Goal: Complete application form: Complete application form

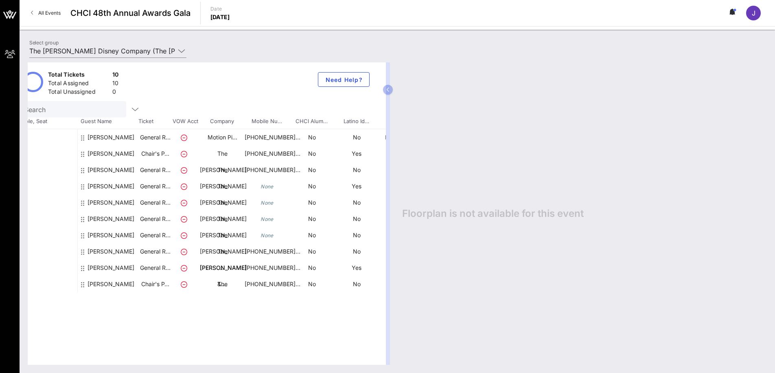
scroll to position [0, 10]
click at [98, 252] on div "[PERSON_NAME]" at bounding box center [112, 270] width 47 height 55
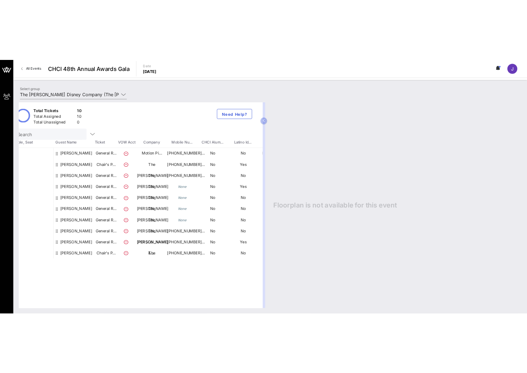
scroll to position [0, 0]
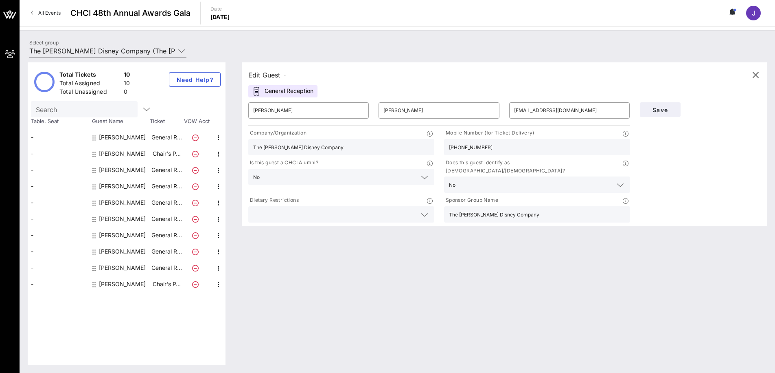
click at [123, 152] on div "[PERSON_NAME]" at bounding box center [122, 153] width 47 height 16
type input "[PERSON_NAME]"
type input "[PERSON_NAME][EMAIL_ADDRESS][PERSON_NAME][PERSON_NAME][DOMAIN_NAME]"
type input "[PHONE_NUMBER]"
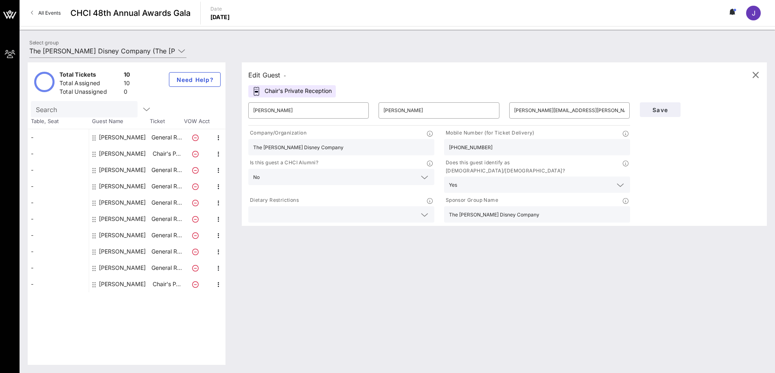
click at [112, 137] on div "[PERSON_NAME]" at bounding box center [122, 137] width 47 height 16
type input "Alivia"
type input "[PERSON_NAME]"
type input "[EMAIL_ADDRESS][DOMAIN_NAME]"
type input "Motion Pictures Association"
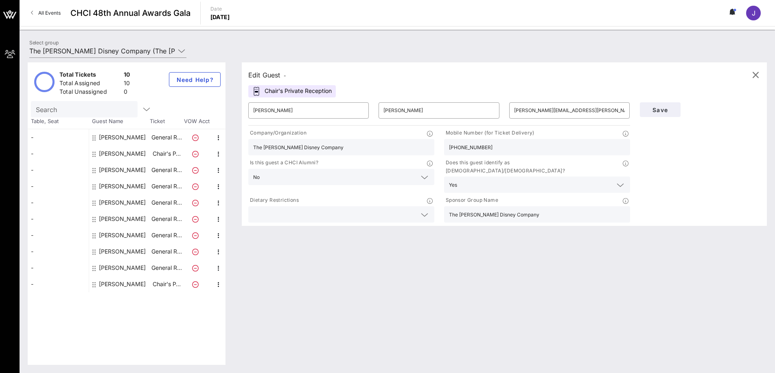
type input "[PHONE_NUMBER]"
click at [117, 169] on div "[PERSON_NAME]" at bounding box center [122, 170] width 47 height 16
type input "[PERSON_NAME]"
type input "[PERSON_NAME][EMAIL_ADDRESS][PERSON_NAME][DOMAIN_NAME]"
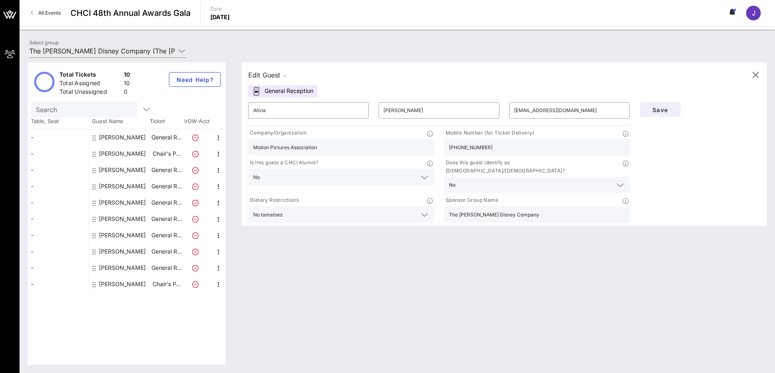
type input "The [PERSON_NAME] Disney Company"
type input "[PHONE_NUMBER]"
click at [114, 187] on div "[PERSON_NAME]" at bounding box center [122, 186] width 47 height 16
type input "[PERSON_NAME]"
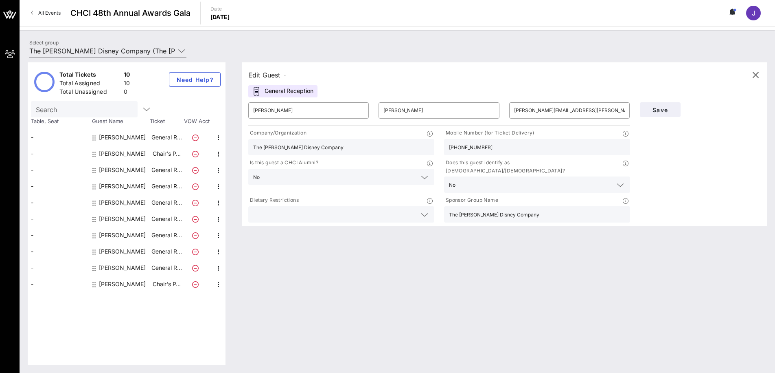
type input "[PERSON_NAME][EMAIL_ADDRESS][PERSON_NAME][PERSON_NAME][DOMAIN_NAME]"
click at [116, 204] on div "[PERSON_NAME]" at bounding box center [122, 202] width 47 height 16
type input "[PERSON_NAME]"
type input "Greenfield"
type input "[PERSON_NAME][EMAIL_ADDRESS][PERSON_NAME][DOMAIN_NAME]"
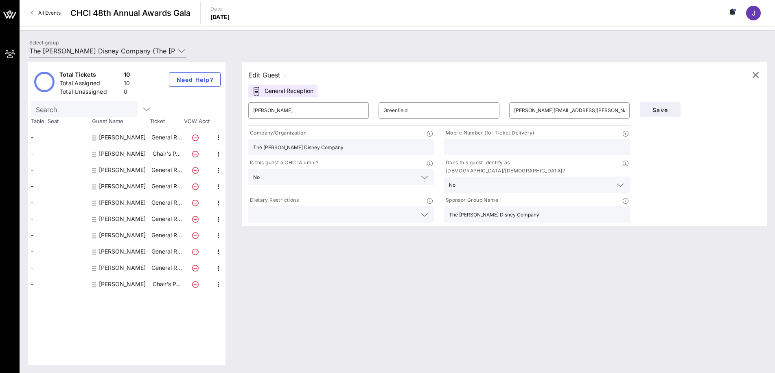
click at [492, 151] on input "text" at bounding box center [537, 147] width 176 height 11
type input "[PHONE_NUMBER]"
click at [670, 107] on span "Save" at bounding box center [661, 109] width 28 height 7
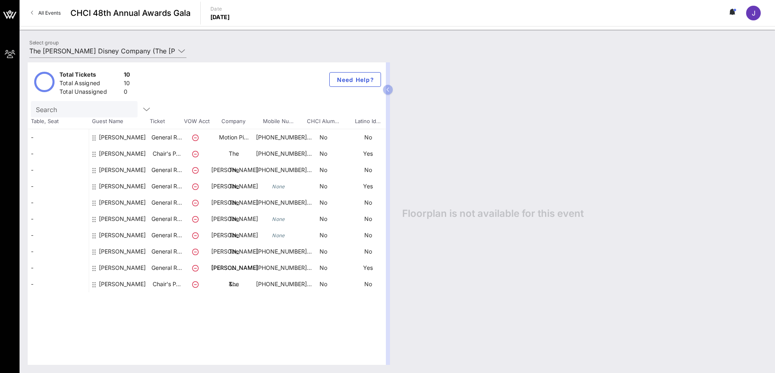
click at [95, 222] on icon at bounding box center [93, 219] width 3 height 7
click at [128, 234] on div "[PERSON_NAME]" at bounding box center [122, 254] width 47 height 55
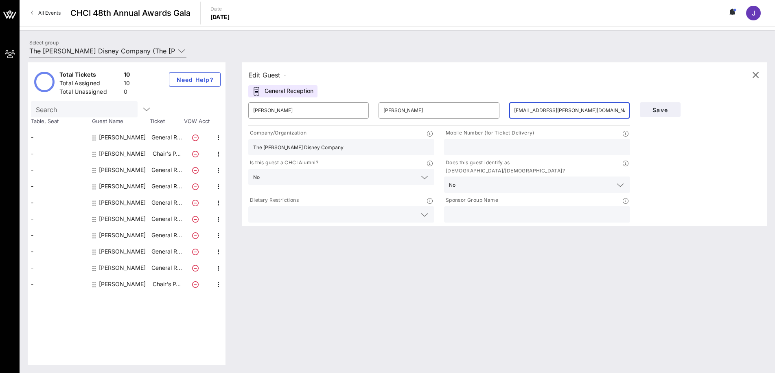
drag, startPoint x: 591, startPoint y: 113, endPoint x: 511, endPoint y: 107, distance: 80.1
click at [511, 107] on div "​ [EMAIL_ADDRESS][PERSON_NAME][DOMAIN_NAME]" at bounding box center [570, 110] width 121 height 16
type input "[EMAIL_ADDRESS][DOMAIN_NAME]"
click at [545, 139] on div at bounding box center [537, 147] width 176 height 16
type input "[PHONE_NUMBER]"
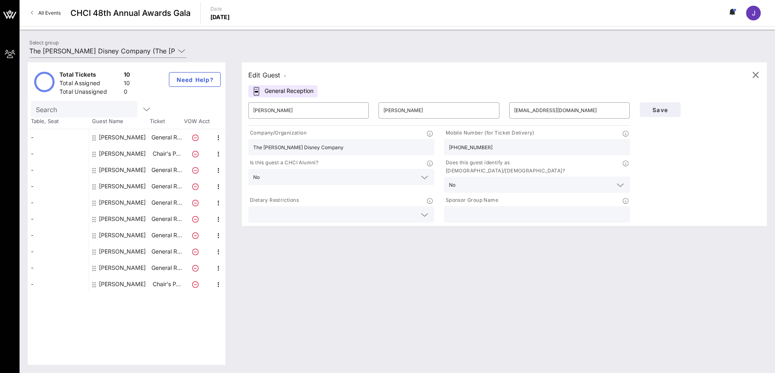
drag, startPoint x: 497, startPoint y: 147, endPoint x: 441, endPoint y: 145, distance: 56.3
click at [441, 145] on div "Mobile Number (for Ticket Delivery) [PHONE_NUMBER]" at bounding box center [537, 142] width 196 height 30
click at [660, 185] on div "Save" at bounding box center [700, 160] width 131 height 127
click at [465, 209] on input "text" at bounding box center [537, 214] width 176 height 11
type input "The [PERSON_NAME] Disney Company"
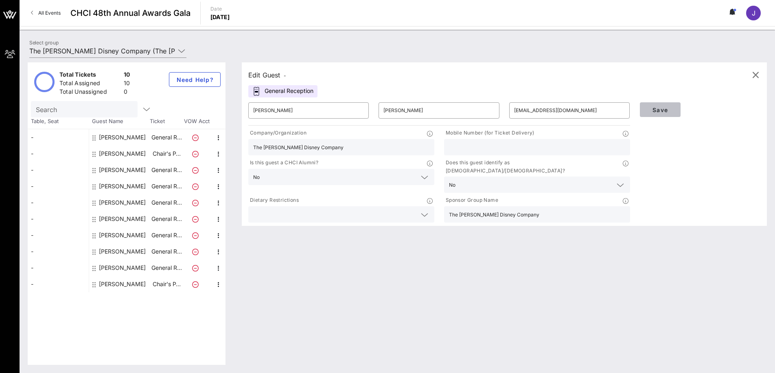
click at [662, 103] on button "Save" at bounding box center [660, 109] width 41 height 15
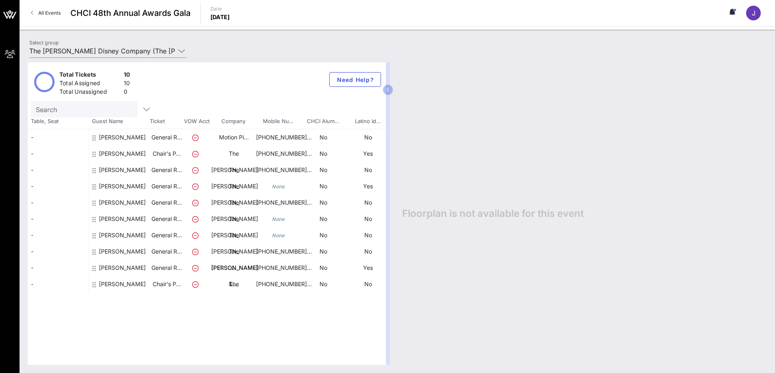
click at [92, 219] on icon at bounding box center [93, 219] width 3 height 7
click at [114, 217] on div "[PERSON_NAME]" at bounding box center [122, 238] width 47 height 55
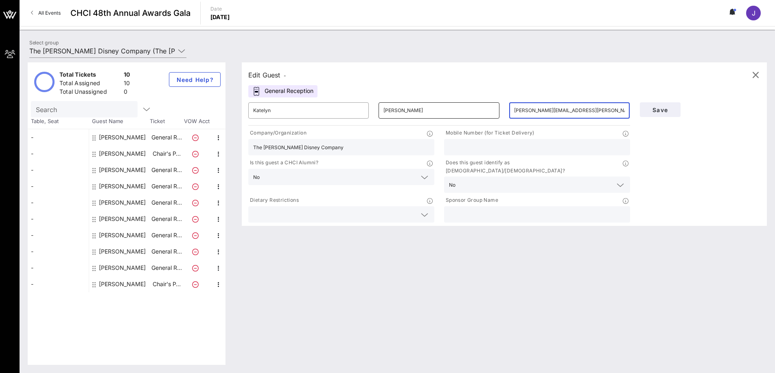
drag, startPoint x: 595, startPoint y: 105, endPoint x: 463, endPoint y: 110, distance: 132.1
click at [464, 111] on div "​ [PERSON_NAME] ​ [PERSON_NAME] ​ [PERSON_NAME][EMAIL_ADDRESS][PERSON_NAME][DOM…" at bounding box center [440, 110] width 392 height 26
drag, startPoint x: 581, startPoint y: 110, endPoint x: 492, endPoint y: 107, distance: 89.6
click at [492, 107] on div "​ [PERSON_NAME] ​ [PERSON_NAME] ​ [PERSON_NAME][EMAIL_ADDRESS][PERSON_NAME][DOM…" at bounding box center [440, 110] width 392 height 26
type input "[EMAIL_ADDRESS][DOMAIN_NAME]"
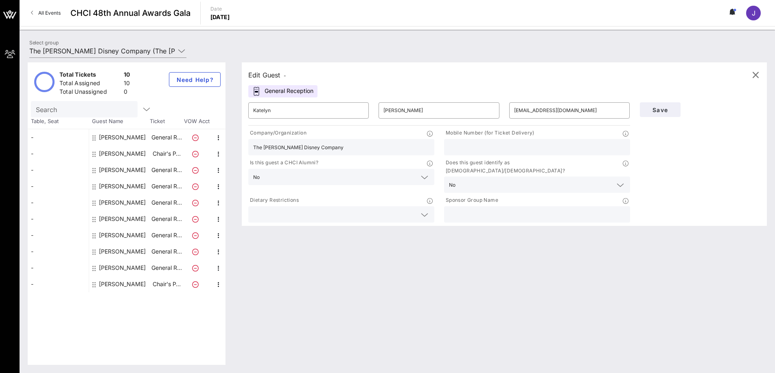
click at [459, 209] on input "text" at bounding box center [537, 214] width 176 height 11
type input "The [PERSON_NAME] Disney Company"
click at [664, 112] on span "Save" at bounding box center [661, 109] width 28 height 7
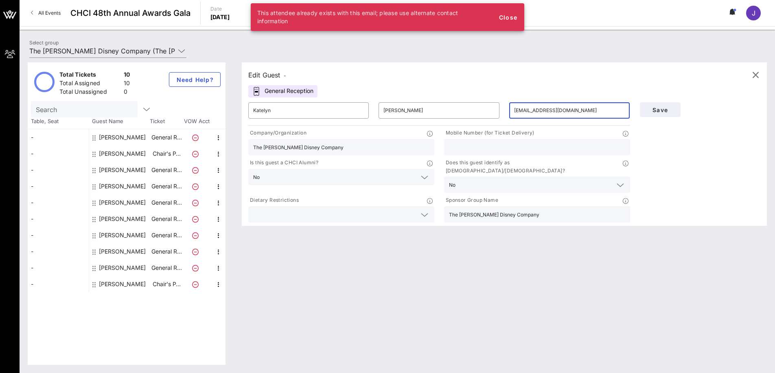
drag, startPoint x: 578, startPoint y: 110, endPoint x: 503, endPoint y: 104, distance: 74.8
click at [503, 104] on div "​ [PERSON_NAME] ​ [PERSON_NAME] ​ [EMAIL_ADDRESS][DOMAIN_NAME]" at bounding box center [440, 110] width 392 height 26
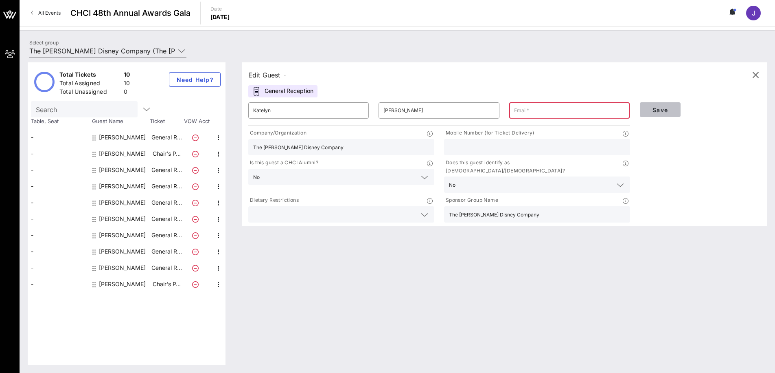
click at [658, 110] on span "Save" at bounding box center [661, 109] width 28 height 7
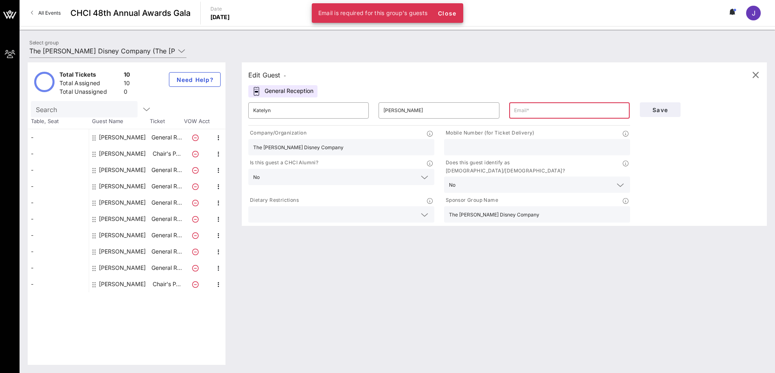
click at [584, 109] on input "text" at bounding box center [569, 110] width 111 height 13
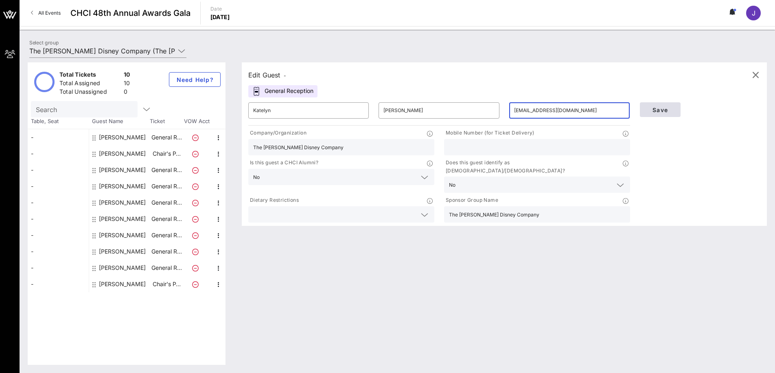
type input "[EMAIL_ADDRESS][DOMAIN_NAME]"
click at [670, 109] on span "Save" at bounding box center [661, 109] width 28 height 7
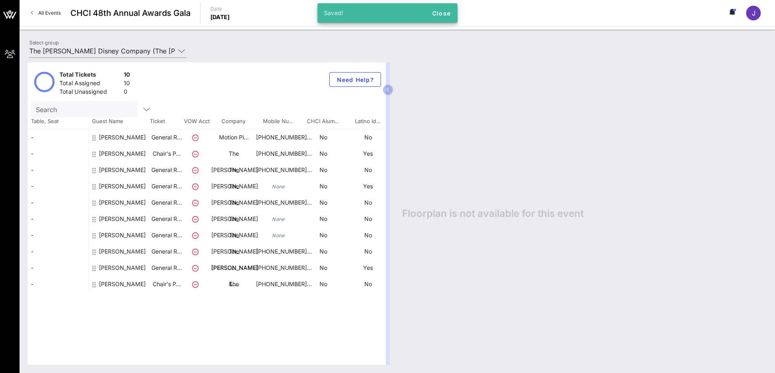
click at [92, 219] on icon at bounding box center [93, 219] width 3 height 7
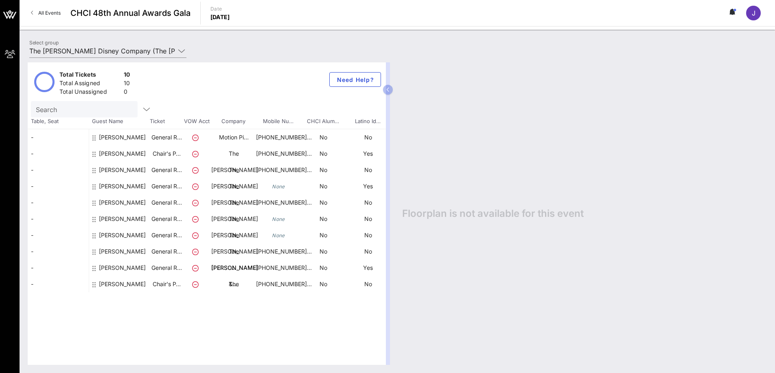
click at [103, 218] on div "[PERSON_NAME]" at bounding box center [122, 238] width 47 height 55
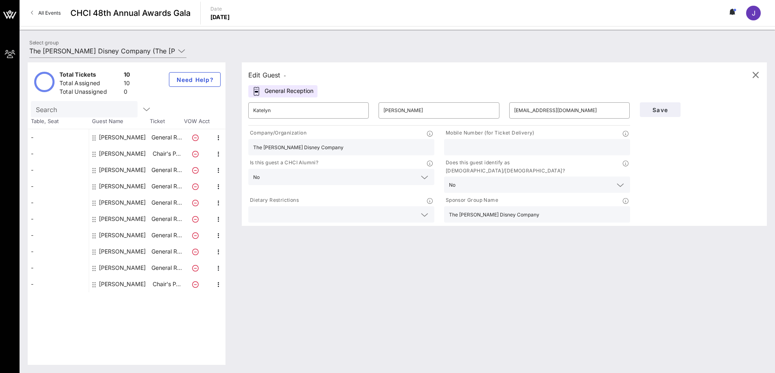
click at [93, 253] on icon at bounding box center [93, 251] width 3 height 7
click at [114, 252] on div "[PERSON_NAME]" at bounding box center [122, 251] width 47 height 16
type input "[PERSON_NAME]"
type input "[EMAIL_ADDRESS][DOMAIN_NAME]"
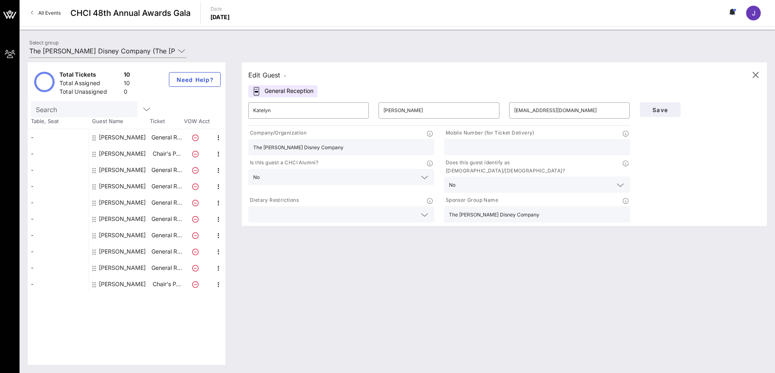
type input "[PHONE_NUMBER]"
click at [98, 220] on div "[PERSON_NAME]" at bounding box center [119, 219] width 61 height 16
click at [103, 219] on div "[PERSON_NAME]" at bounding box center [122, 219] width 47 height 16
type input "Katelyn"
type input "[PERSON_NAME]"
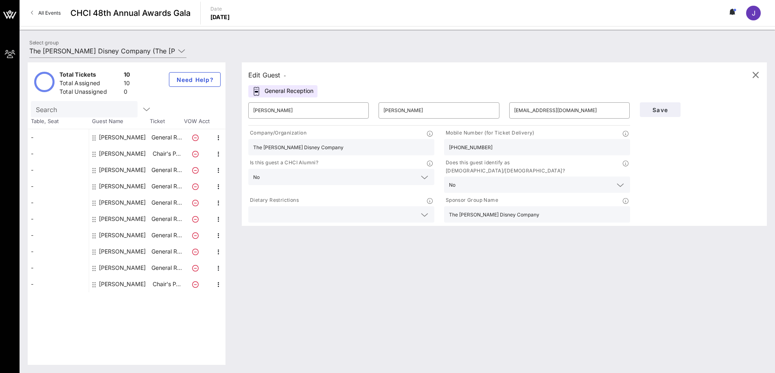
type input "[EMAIL_ADDRESS][DOMAIN_NAME]"
click at [463, 152] on input "text" at bounding box center [537, 147] width 176 height 11
click at [97, 235] on div at bounding box center [94, 235] width 5 height 16
click at [94, 236] on icon at bounding box center [93, 235] width 3 height 7
click at [95, 235] on icon at bounding box center [93, 235] width 3 height 7
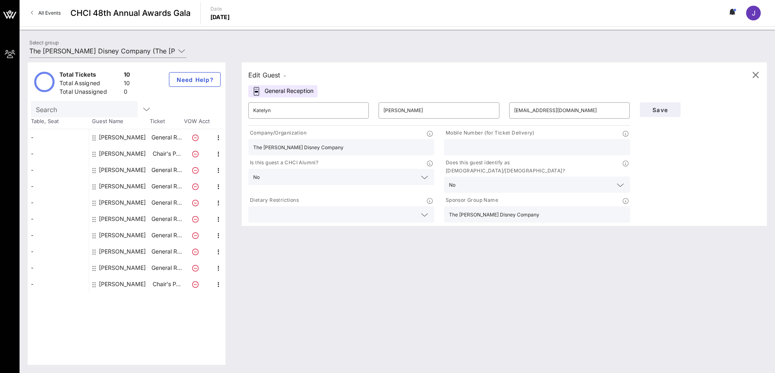
click at [102, 233] on div "[PERSON_NAME]" at bounding box center [122, 235] width 47 height 16
type input "[PERSON_NAME]"
type input "[EMAIL_ADDRESS][DOMAIN_NAME]"
click at [103, 251] on div "[PERSON_NAME]" at bounding box center [122, 251] width 47 height 16
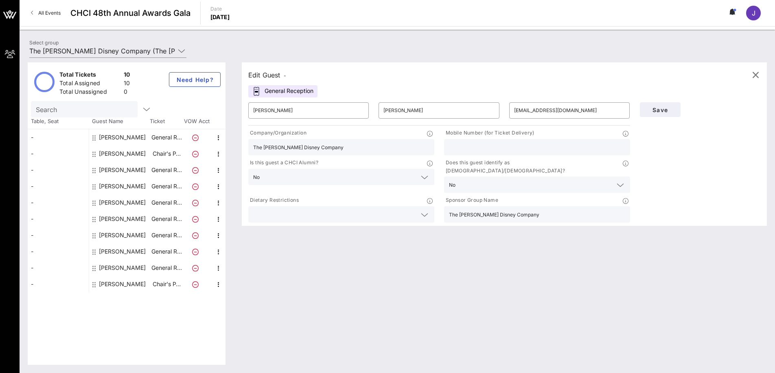
type input "[PERSON_NAME]"
type input "[EMAIL_ADDRESS][DOMAIN_NAME]"
type input "[PHONE_NUMBER]"
click at [116, 153] on div "[PERSON_NAME]" at bounding box center [122, 153] width 47 height 16
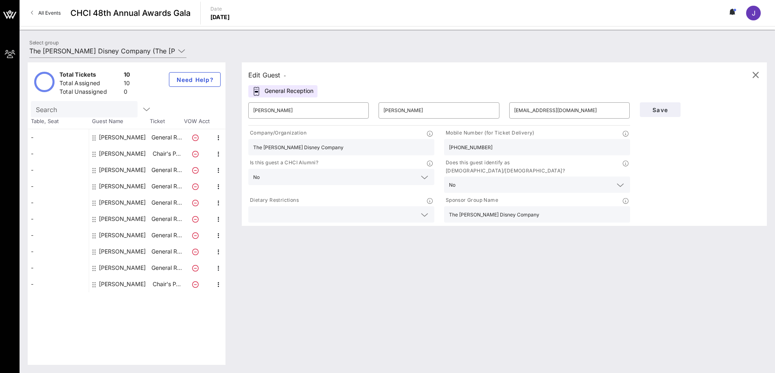
type input "[PERSON_NAME]"
type input "[PERSON_NAME][EMAIL_ADDRESS][PERSON_NAME][PERSON_NAME][DOMAIN_NAME]"
type input "[PHONE_NUMBER]"
click at [108, 137] on div "[PERSON_NAME]" at bounding box center [122, 137] width 47 height 16
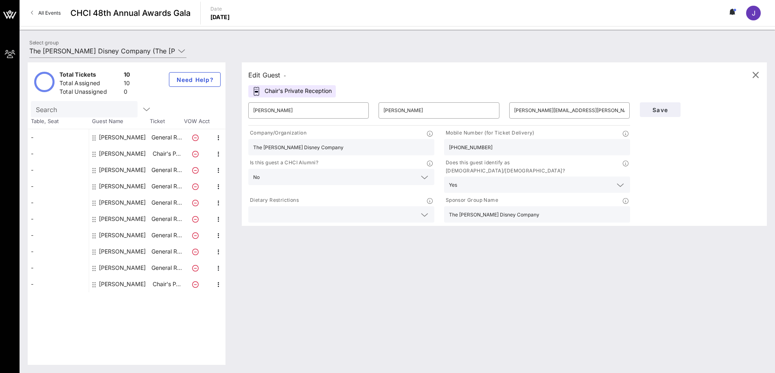
type input "Alivia"
type input "[PERSON_NAME]"
type input "[EMAIL_ADDRESS][DOMAIN_NAME]"
type input "Motion Pictures Association"
type input "[PHONE_NUMBER]"
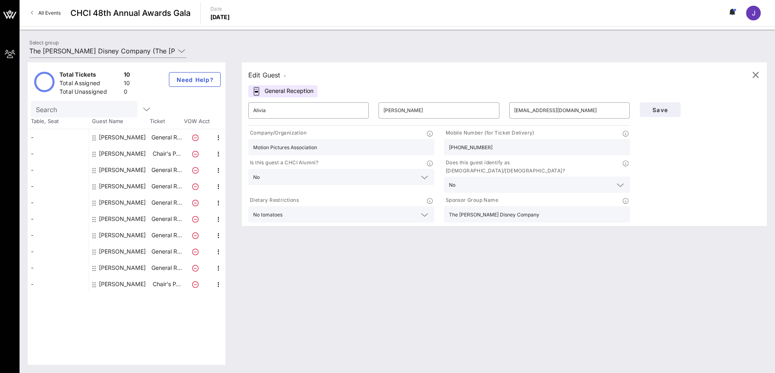
click at [110, 152] on div "[PERSON_NAME]" at bounding box center [122, 153] width 47 height 16
type input "[PERSON_NAME]"
type input "[PERSON_NAME][EMAIL_ADDRESS][PERSON_NAME][PERSON_NAME][DOMAIN_NAME]"
type input "The [PERSON_NAME] Disney Company"
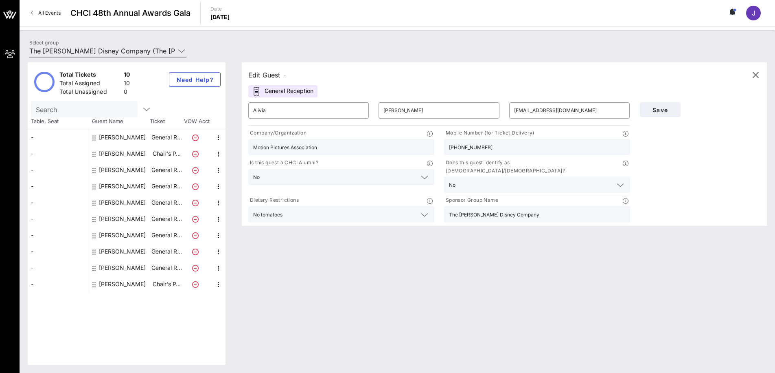
type input "[PHONE_NUMBER]"
click at [109, 170] on div "[PERSON_NAME]" at bounding box center [122, 170] width 47 height 16
type input "[PERSON_NAME]"
type input "[PERSON_NAME][EMAIL_ADDRESS][PERSON_NAME][DOMAIN_NAME]"
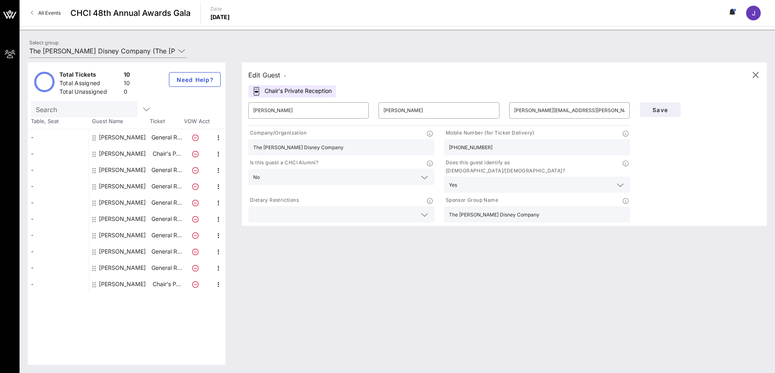
type input "[PHONE_NUMBER]"
click at [109, 187] on div "[PERSON_NAME]" at bounding box center [122, 186] width 47 height 16
type input "[PERSON_NAME]"
type input "[PERSON_NAME][EMAIL_ADDRESS][PERSON_NAME][PERSON_NAME][DOMAIN_NAME]"
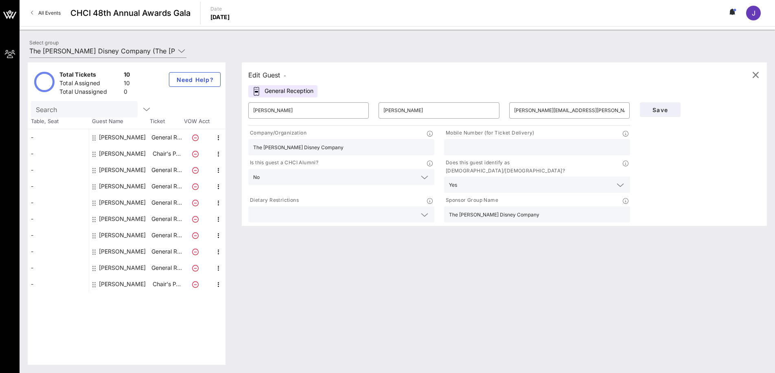
click at [112, 204] on div "[PERSON_NAME]" at bounding box center [122, 202] width 47 height 16
type input "[PERSON_NAME]"
type input "Greenfield"
type input "[PERSON_NAME][EMAIL_ADDRESS][PERSON_NAME][DOMAIN_NAME]"
type input "[PHONE_NUMBER]"
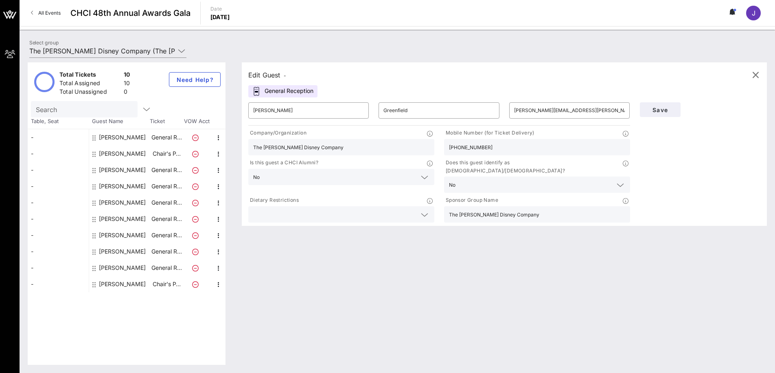
click at [116, 218] on div "[PERSON_NAME]" at bounding box center [122, 219] width 47 height 16
type input "Katelyn"
type input "[PERSON_NAME]"
type input "[EMAIL_ADDRESS][DOMAIN_NAME]"
click at [113, 233] on div "[PERSON_NAME]" at bounding box center [122, 235] width 47 height 16
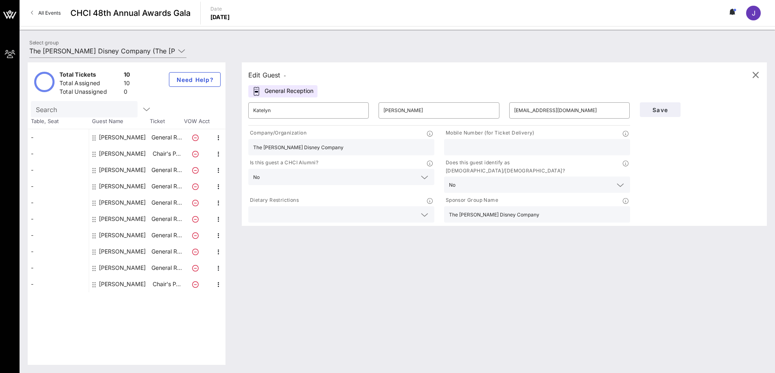
type input "[PERSON_NAME]"
type input "[EMAIL_ADDRESS][DOMAIN_NAME]"
click at [110, 248] on div "[PERSON_NAME]" at bounding box center [122, 251] width 47 height 16
type input "[PERSON_NAME]"
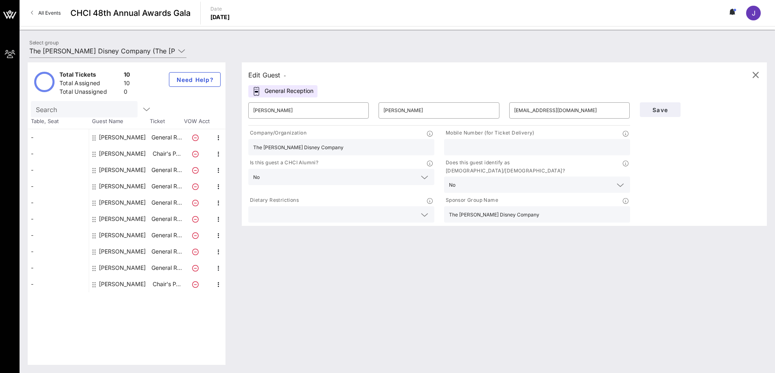
type input "[PERSON_NAME]"
type input "[EMAIL_ADDRESS][DOMAIN_NAME]"
type input "[PHONE_NUMBER]"
click at [112, 252] on div "[PERSON_NAME]" at bounding box center [122, 251] width 47 height 16
click at [110, 267] on div "[PERSON_NAME]" at bounding box center [122, 267] width 47 height 16
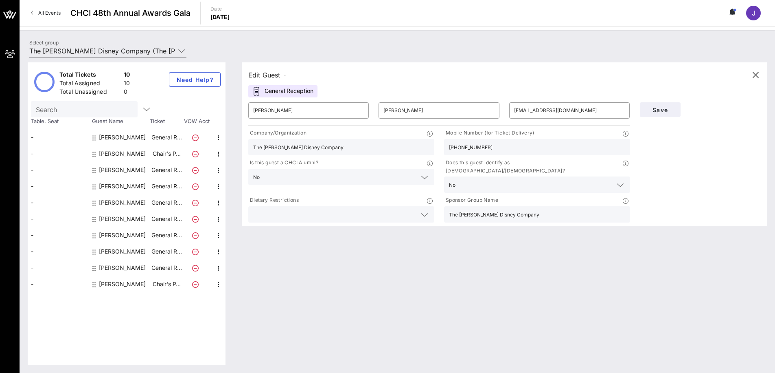
type input "[PERSON_NAME]"
type input "[EMAIL_ADDRESS][DOMAIN_NAME]"
type input "[PERSON_NAME] & [PERSON_NAME]"
type input "[PHONE_NUMBER]"
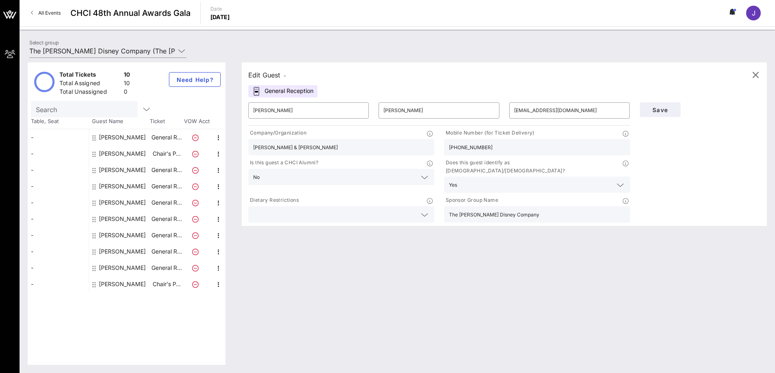
click at [116, 283] on div "[PERSON_NAME]" at bounding box center [122, 284] width 47 height 16
type input "[PERSON_NAME]"
type input "Fox"
type input "[PERSON_NAME][DOMAIN_NAME][EMAIL_ADDRESS][PERSON_NAME][DOMAIN_NAME]"
type input "The [PERSON_NAME] Disney Company"
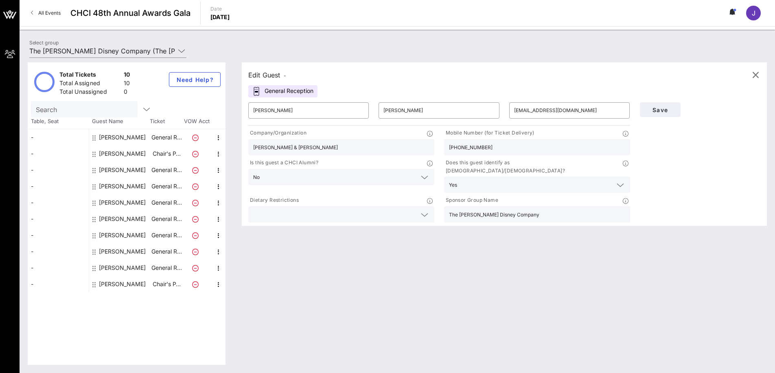
type input "[PHONE_NUMBER]"
click at [108, 269] on div "[PERSON_NAME]" at bounding box center [122, 267] width 47 height 16
type input "[PERSON_NAME]"
type input "[EMAIL_ADDRESS][DOMAIN_NAME]"
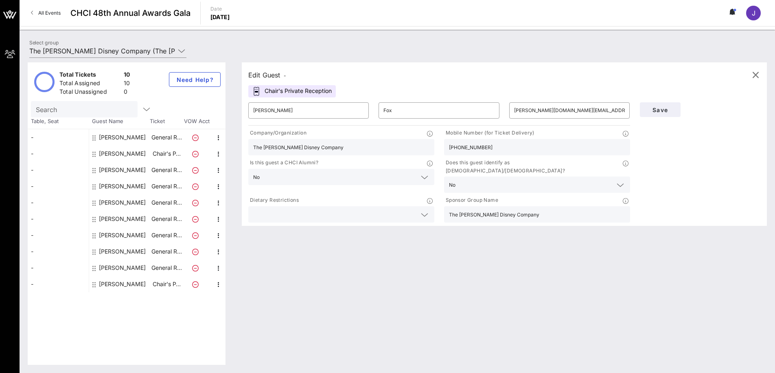
type input "[PERSON_NAME] & [PERSON_NAME]"
type input "[PHONE_NUMBER]"
click at [116, 253] on div "[PERSON_NAME]" at bounding box center [122, 251] width 47 height 16
type input "[PERSON_NAME]"
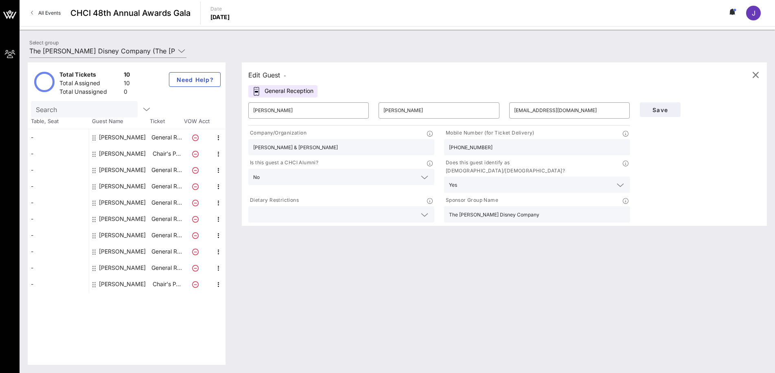
type input "[EMAIL_ADDRESS][DOMAIN_NAME]"
type input "The [PERSON_NAME] Disney Company"
type input "[PHONE_NUMBER]"
